Goal: Book appointment/travel/reservation

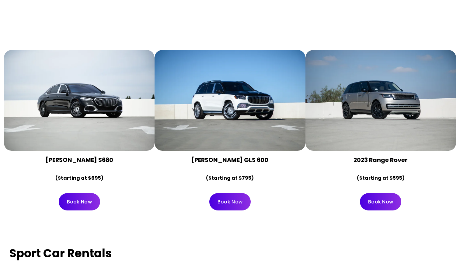
click at [201, 155] on strong "[PERSON_NAME] GLS 600" at bounding box center [229, 159] width 77 height 9
drag, startPoint x: 201, startPoint y: 143, endPoint x: 289, endPoint y: 167, distance: 91.0
click at [289, 167] on div "[PERSON_NAME] GLS 600 (Starting at $795)" at bounding box center [229, 168] width 150 height 37
click at [199, 150] on div "[PERSON_NAME] GLS 600 (Starting at $795)" at bounding box center [229, 168] width 150 height 37
drag, startPoint x: 200, startPoint y: 137, endPoint x: 269, endPoint y: 166, distance: 75.2
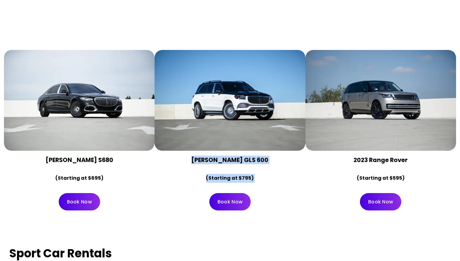
click at [269, 166] on div "[PERSON_NAME] GLS 600 (Starting at $795)" at bounding box center [229, 168] width 150 height 37
click at [280, 156] on div "[PERSON_NAME] GLS 600 (Starting at $795)" at bounding box center [230, 169] width 140 height 27
click at [358, 155] on strong "2023 Range Rover" at bounding box center [380, 159] width 54 height 9
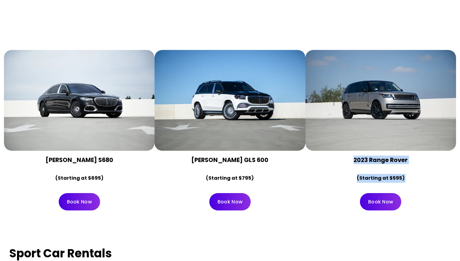
drag, startPoint x: 358, startPoint y: 142, endPoint x: 413, endPoint y: 162, distance: 58.6
click at [413, 163] on div "2023 Range Rover (Starting at $595)" at bounding box center [380, 169] width 140 height 27
click at [382, 188] on div "Book Now" at bounding box center [380, 202] width 150 height 28
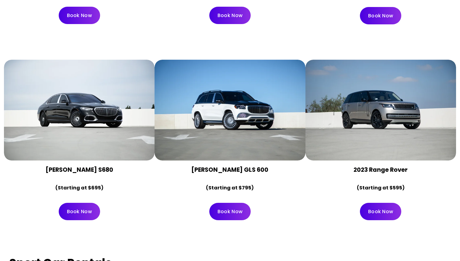
scroll to position [1842, 0]
